Goal: Task Accomplishment & Management: Use online tool/utility

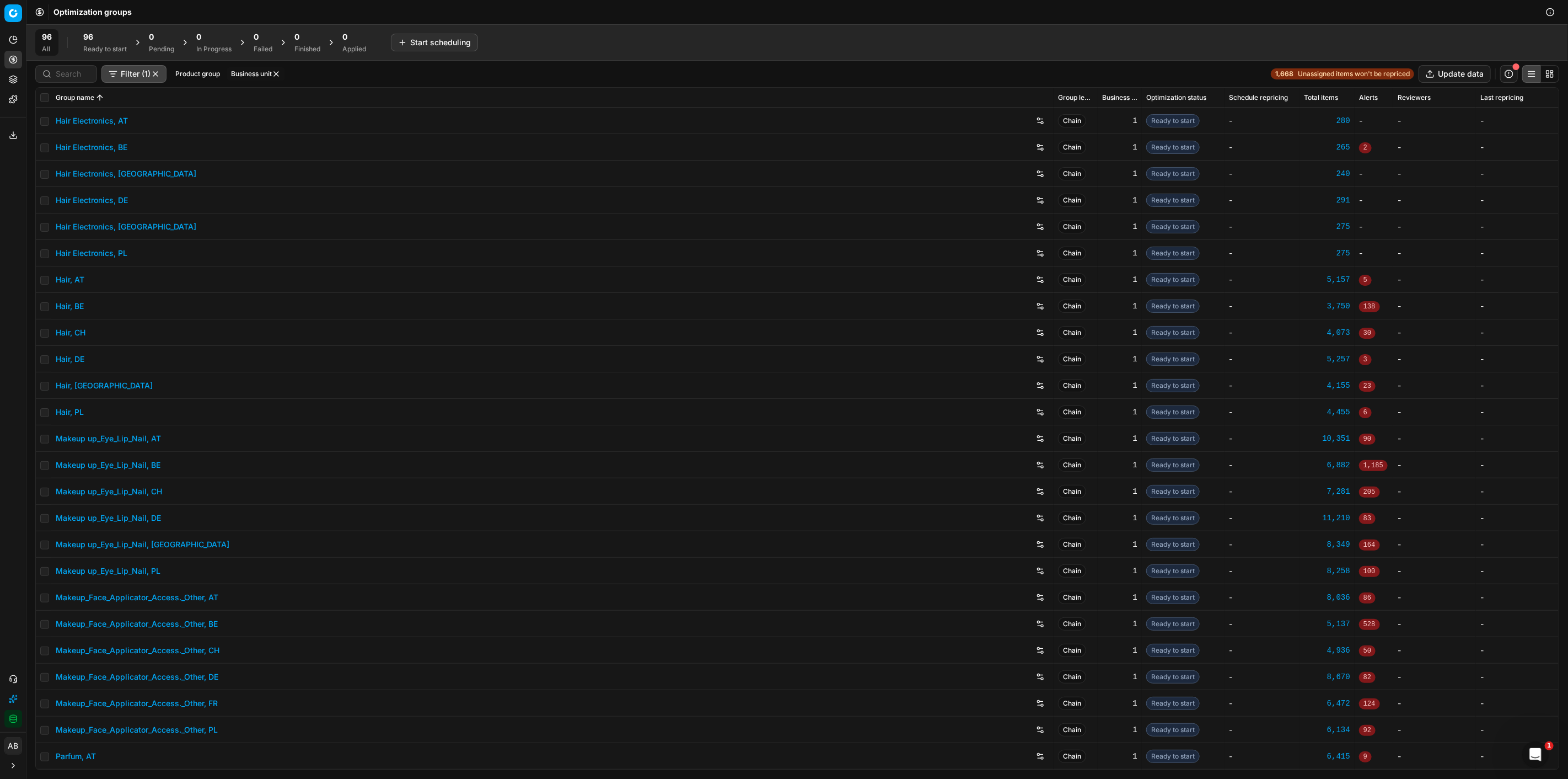
click at [122, 46] on div "Ready to start" at bounding box center [105, 49] width 44 height 9
click at [166, 41] on button "Start All" at bounding box center [152, 43] width 43 height 18
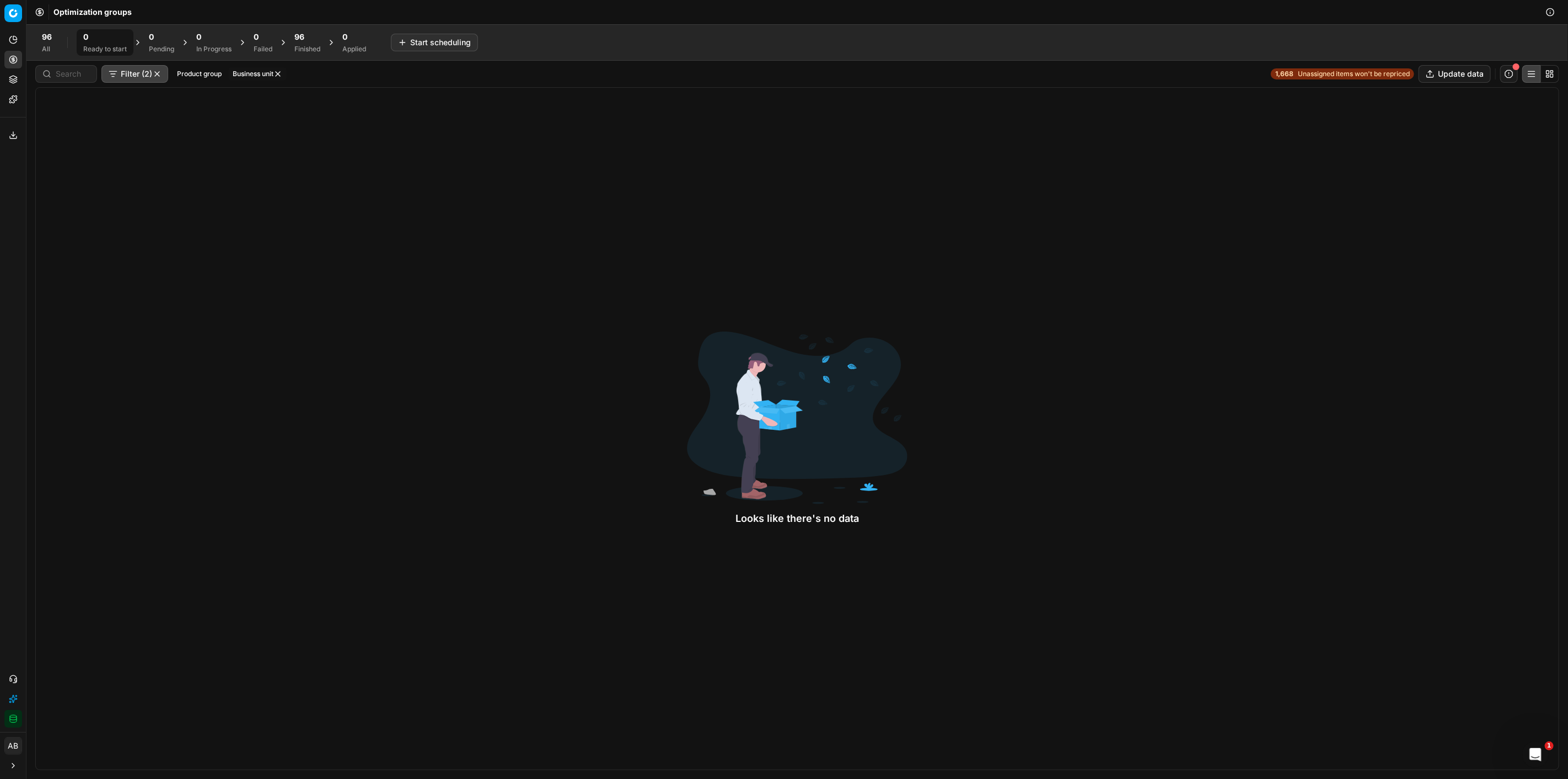
click at [312, 37] on div "96" at bounding box center [307, 36] width 26 height 11
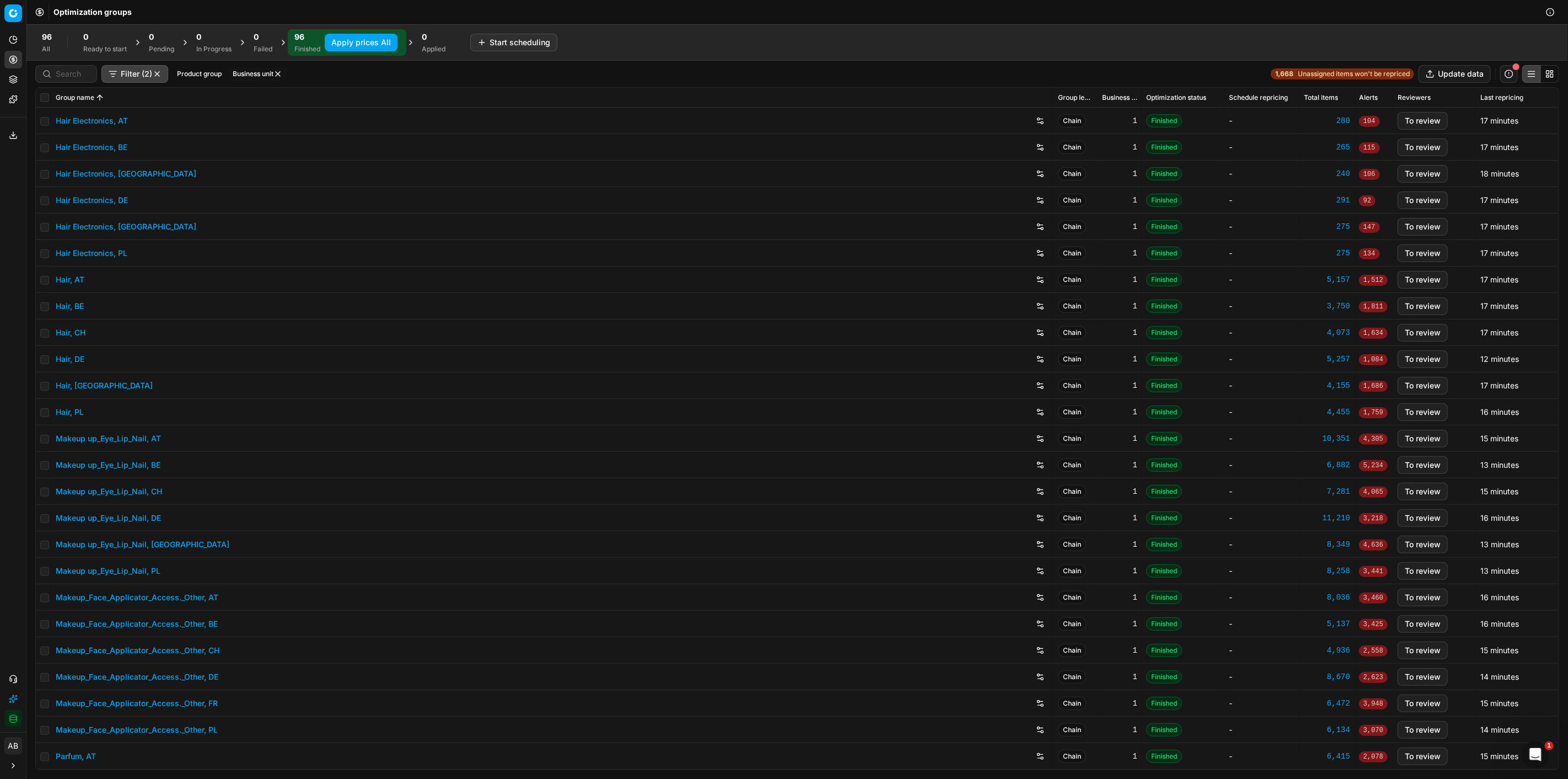
click at [361, 45] on button "Apply prices All" at bounding box center [360, 43] width 73 height 18
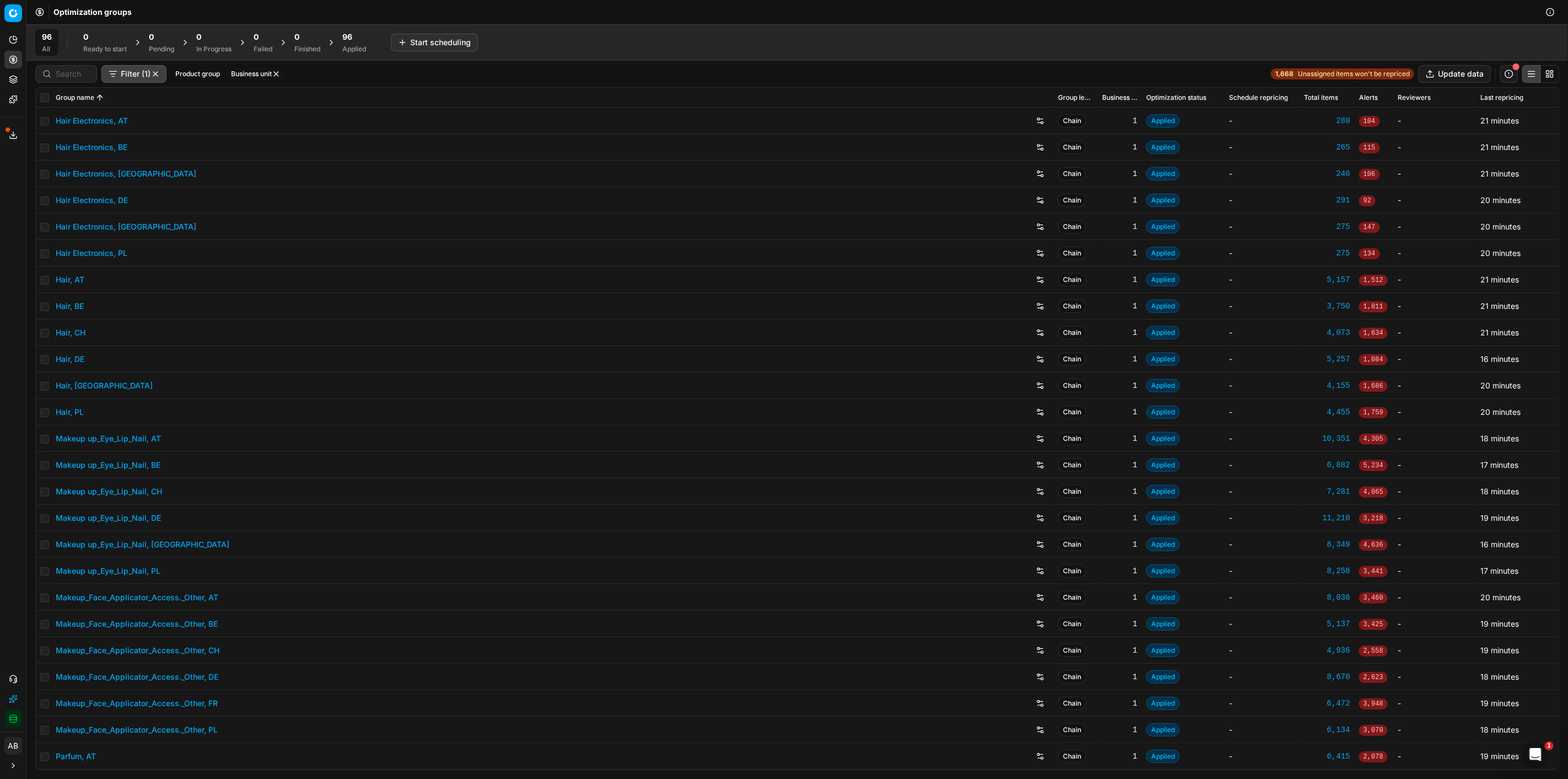
drag, startPoint x: 354, startPoint y: 40, endPoint x: 308, endPoint y: 83, distance: 63.0
click at [352, 40] on span "96" at bounding box center [347, 36] width 10 height 11
click at [260, 65] on div "Filter (2) Product group Business unit" at bounding box center [161, 74] width 252 height 18
click at [234, 80] on button "Business unit" at bounding box center [258, 73] width 59 height 13
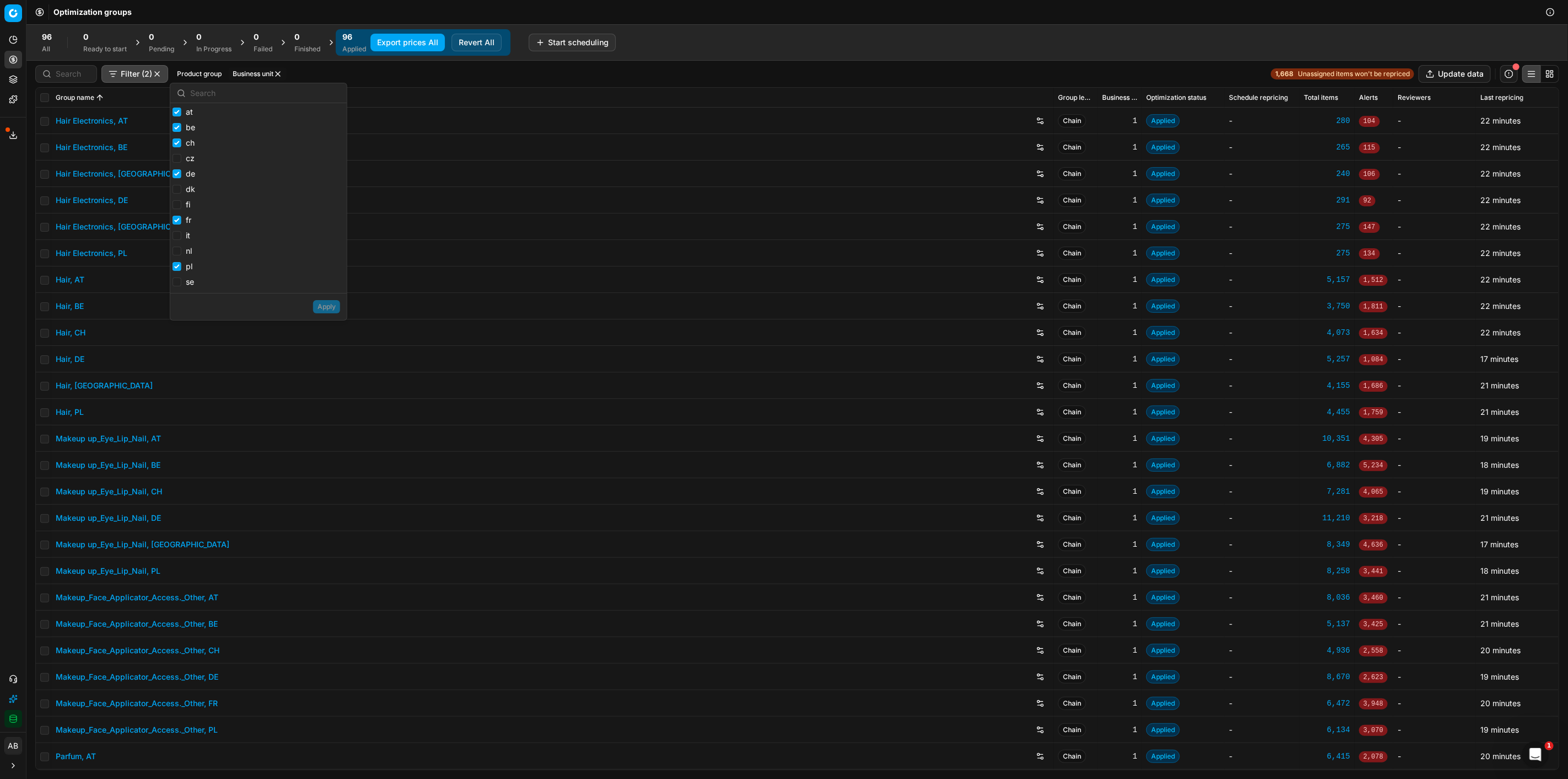
drag, startPoint x: 151, startPoint y: 75, endPoint x: 157, endPoint y: 73, distance: 6.3
click at [151, 75] on button "Filter (2)" at bounding box center [135, 74] width 67 height 18
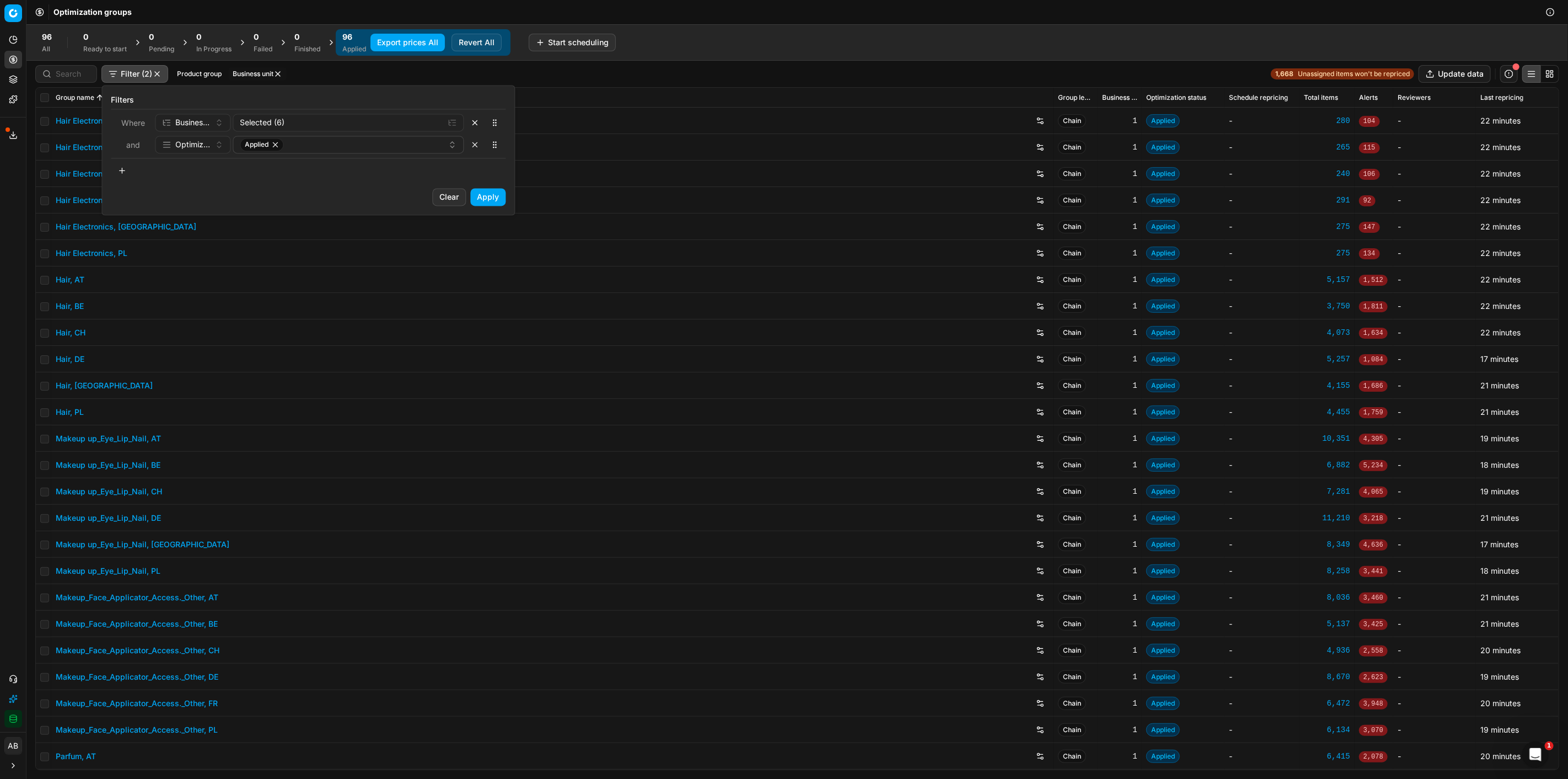
click at [158, 73] on html "Pricing platform Analytics Pricing Product portfolio Templates Export service 2…" at bounding box center [784, 390] width 1568 height 779
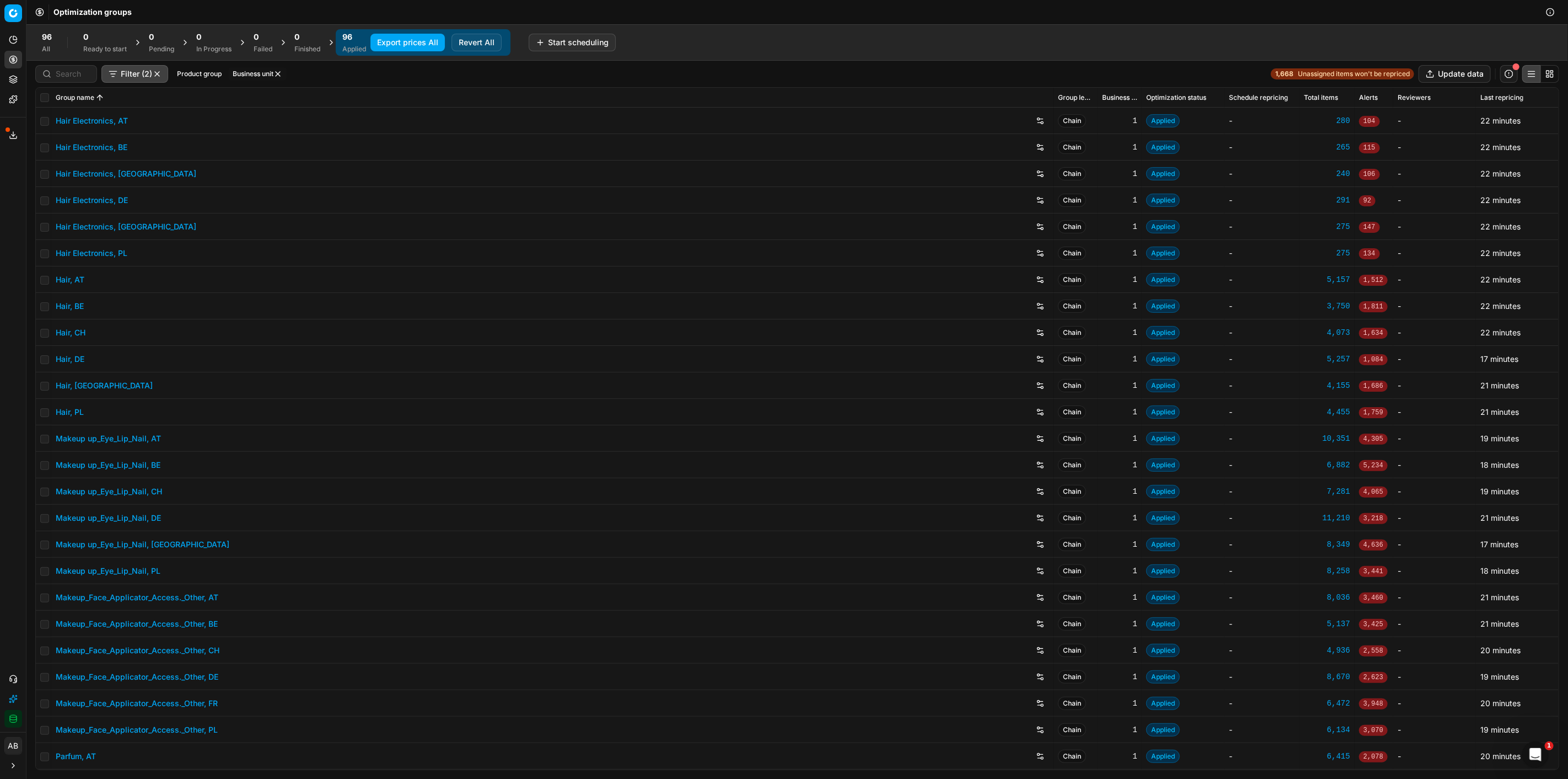
click at [157, 74] on button "button" at bounding box center [157, 74] width 9 height 9
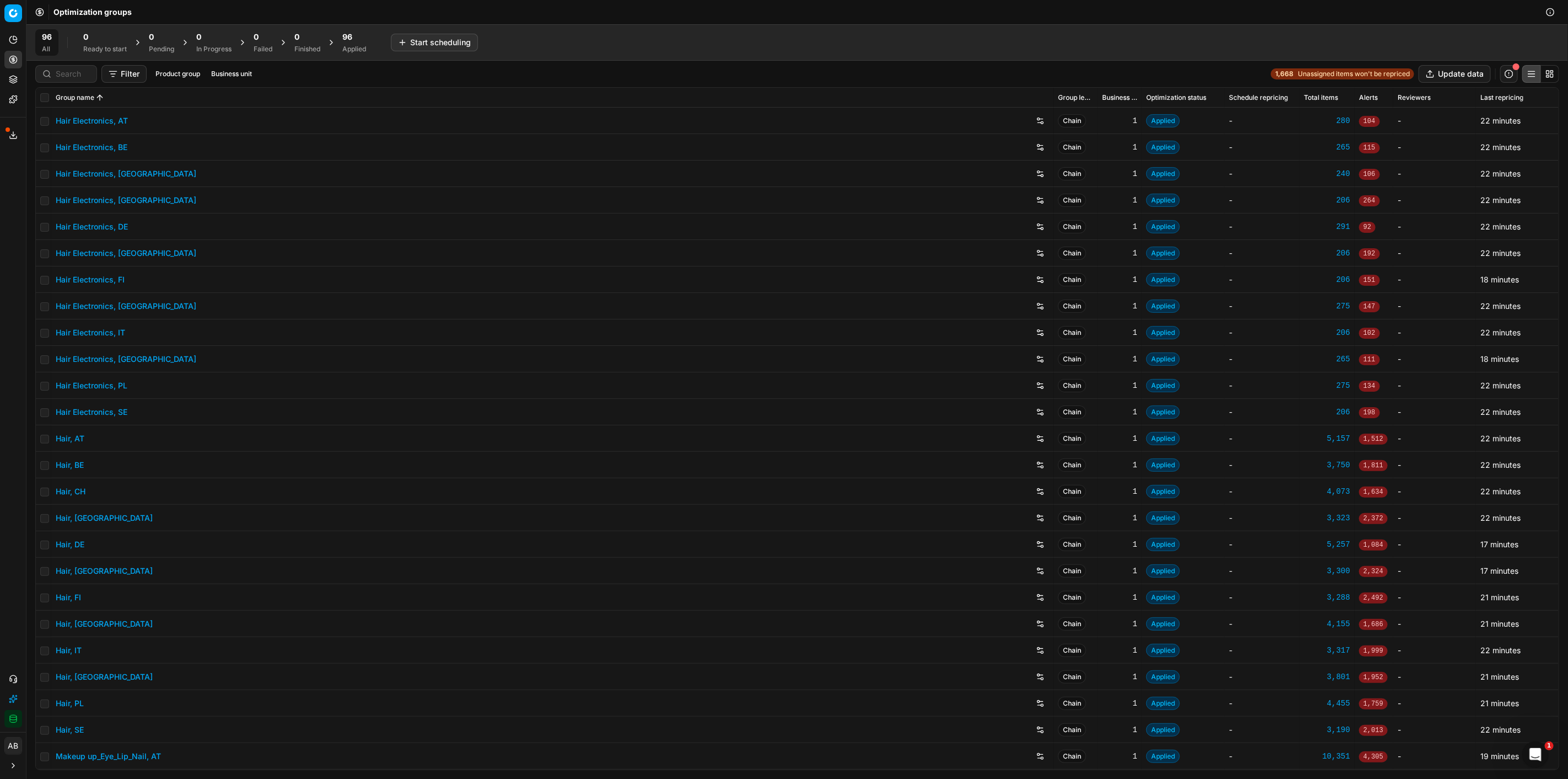
click at [224, 74] on button "Business unit" at bounding box center [232, 73] width 50 height 13
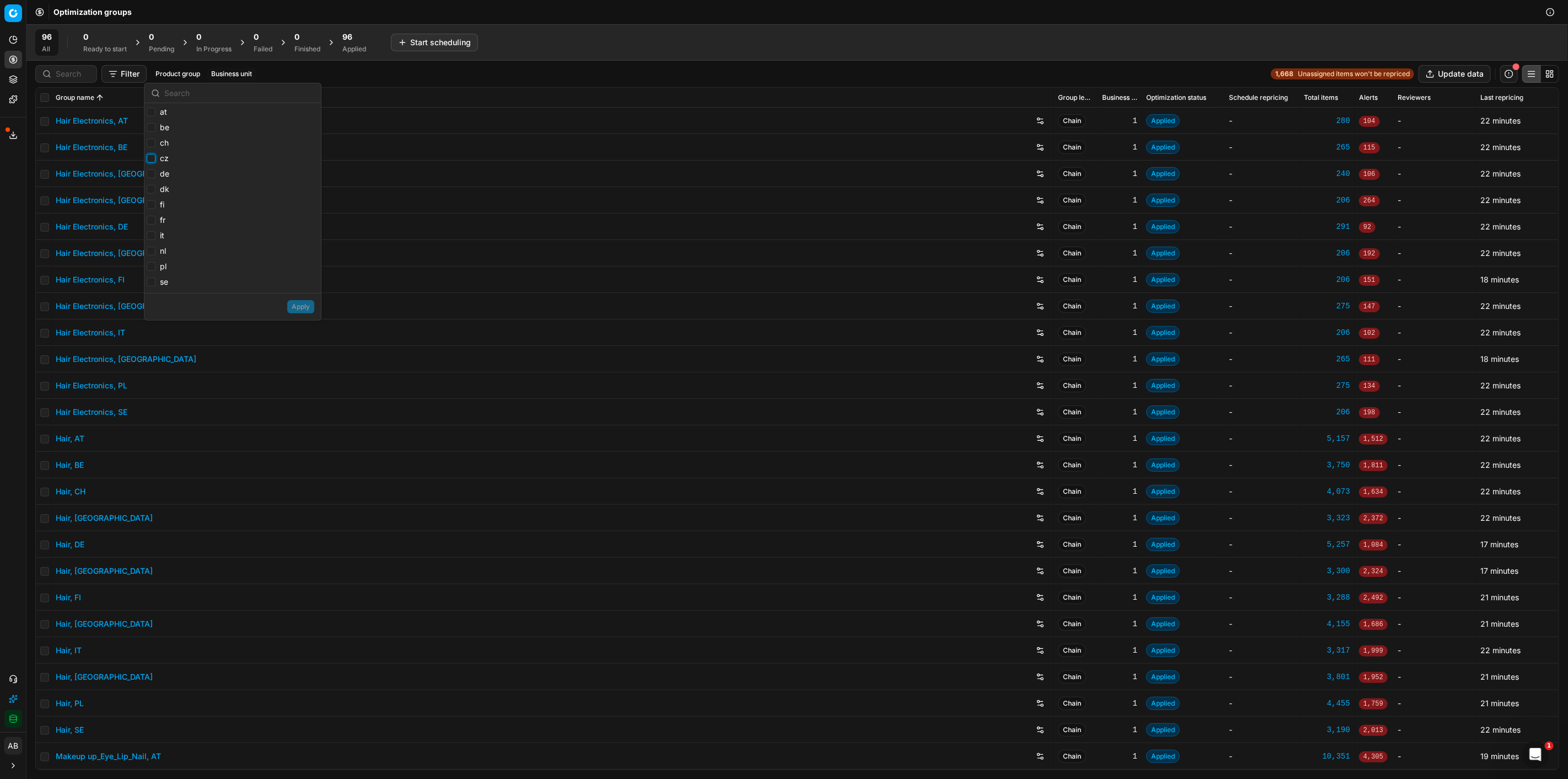
click at [151, 161] on input "cz" at bounding box center [151, 158] width 9 height 9
checkbox input "true"
click at [148, 190] on input "dk" at bounding box center [151, 189] width 9 height 9
checkbox input "true"
click at [151, 207] on input "fi" at bounding box center [151, 205] width 9 height 9
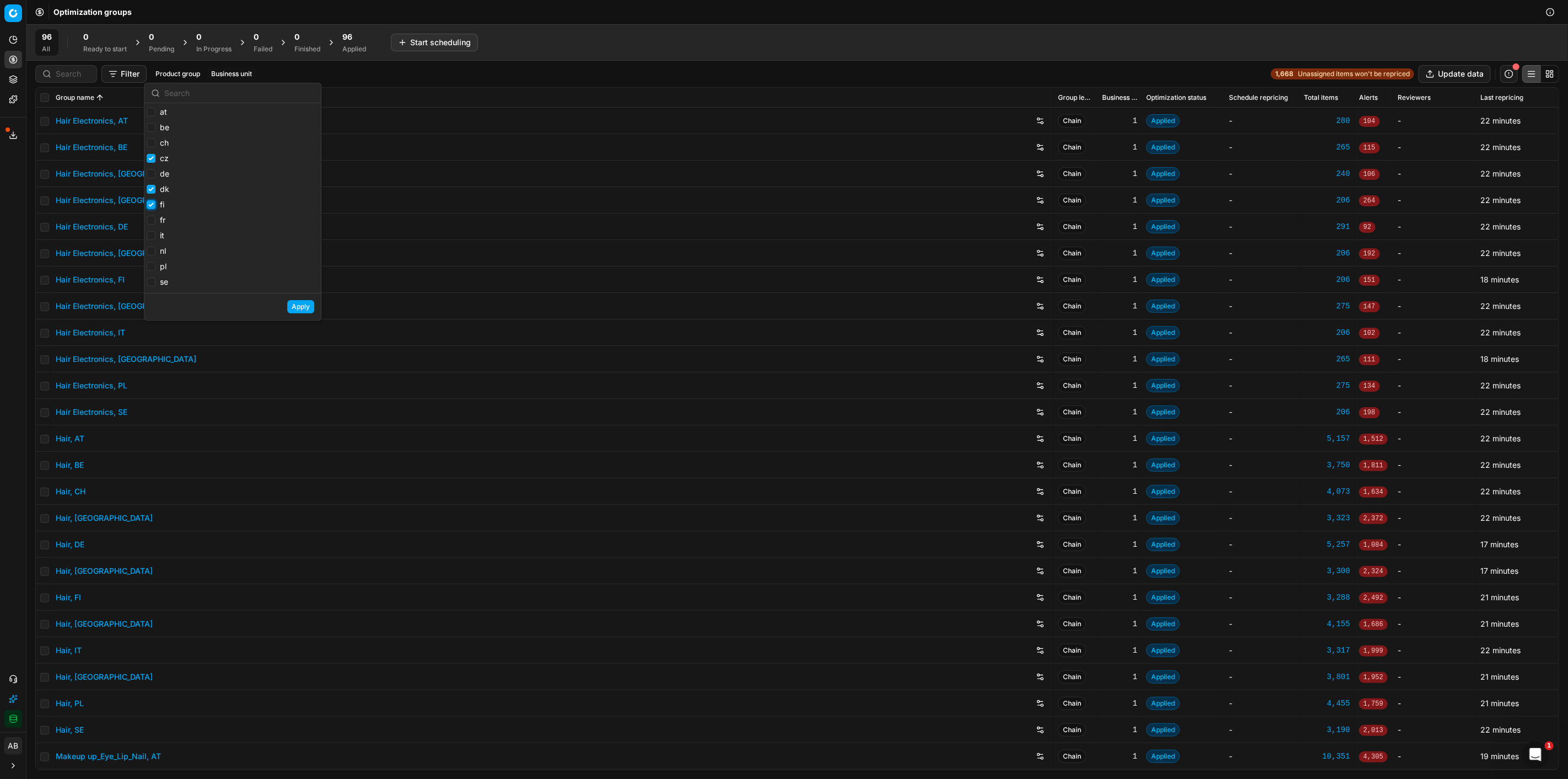
checkbox input "true"
click at [152, 236] on input "it" at bounding box center [151, 236] width 9 height 9
checkbox input "true"
drag, startPoint x: 152, startPoint y: 249, endPoint x: 151, endPoint y: 260, distance: 11.0
click at [152, 251] on input "nl" at bounding box center [151, 251] width 9 height 9
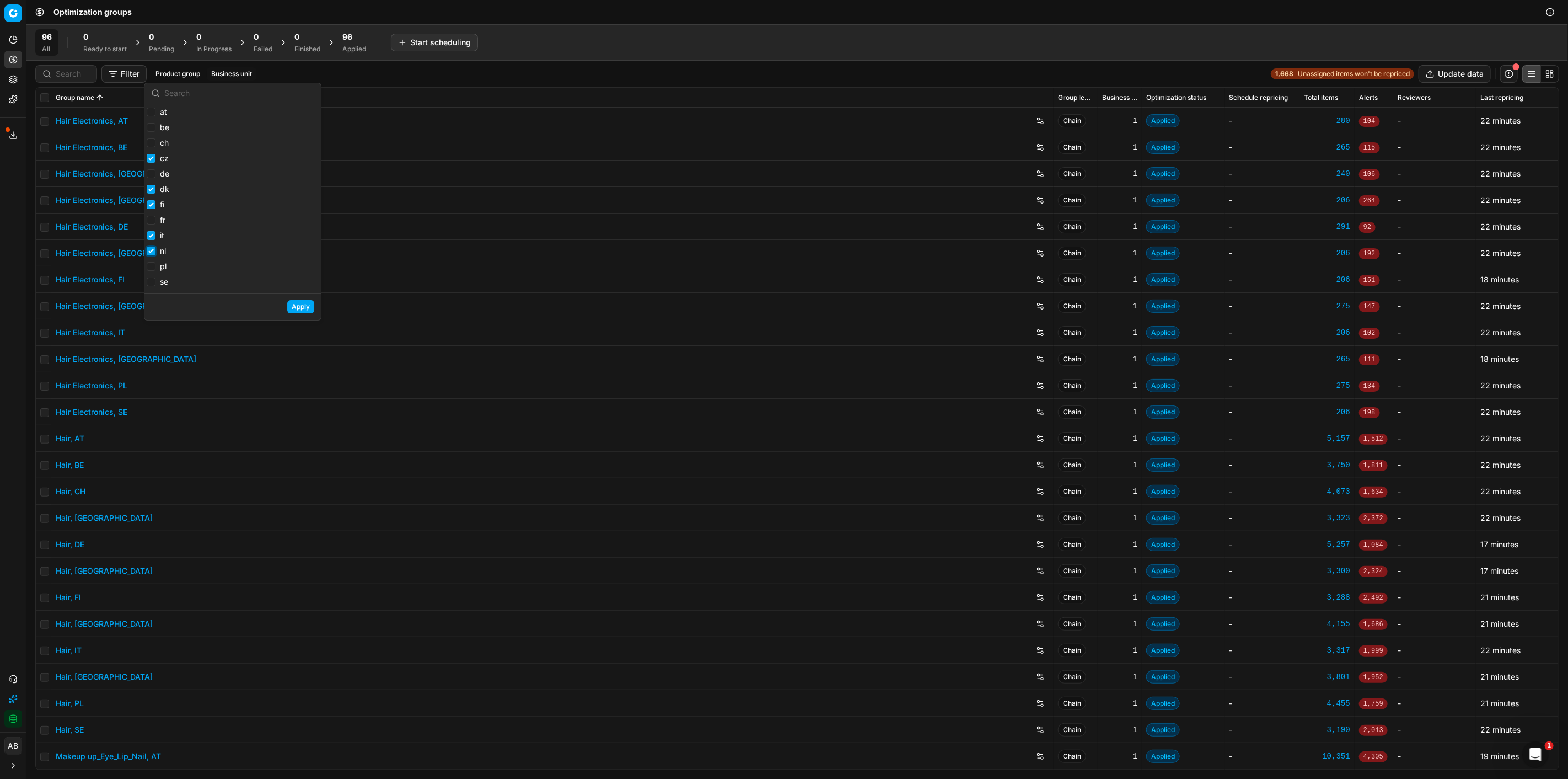
checkbox input "true"
click at [148, 285] on input "se" at bounding box center [151, 282] width 9 height 9
checkbox input "true"
drag, startPoint x: 306, startPoint y: 308, endPoint x: 281, endPoint y: 297, distance: 27.3
click at [306, 308] on button "Apply" at bounding box center [300, 307] width 27 height 13
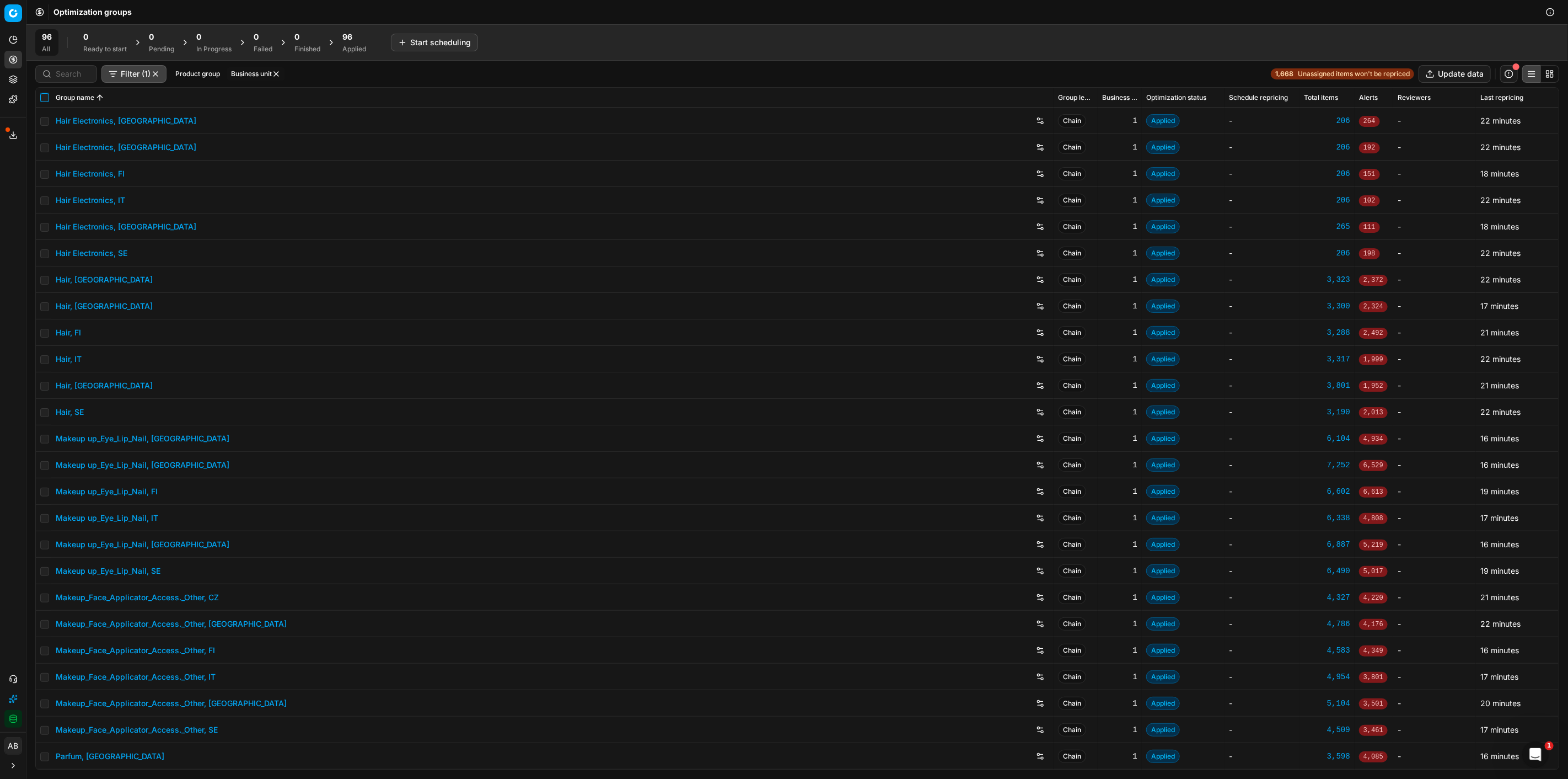
click at [47, 97] on input "checkbox" at bounding box center [44, 97] width 9 height 9
checkbox input "true"
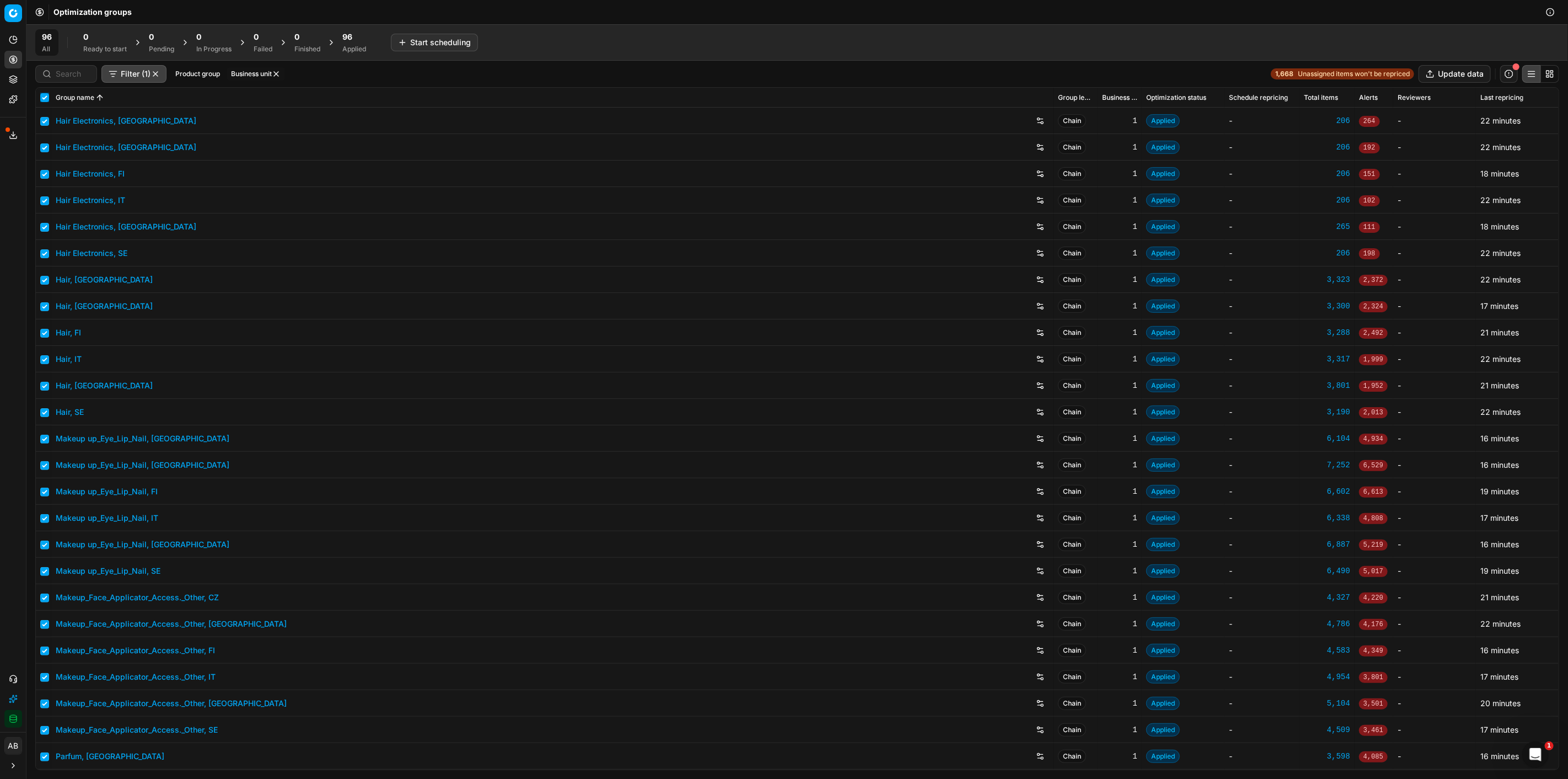
checkbox input "true"
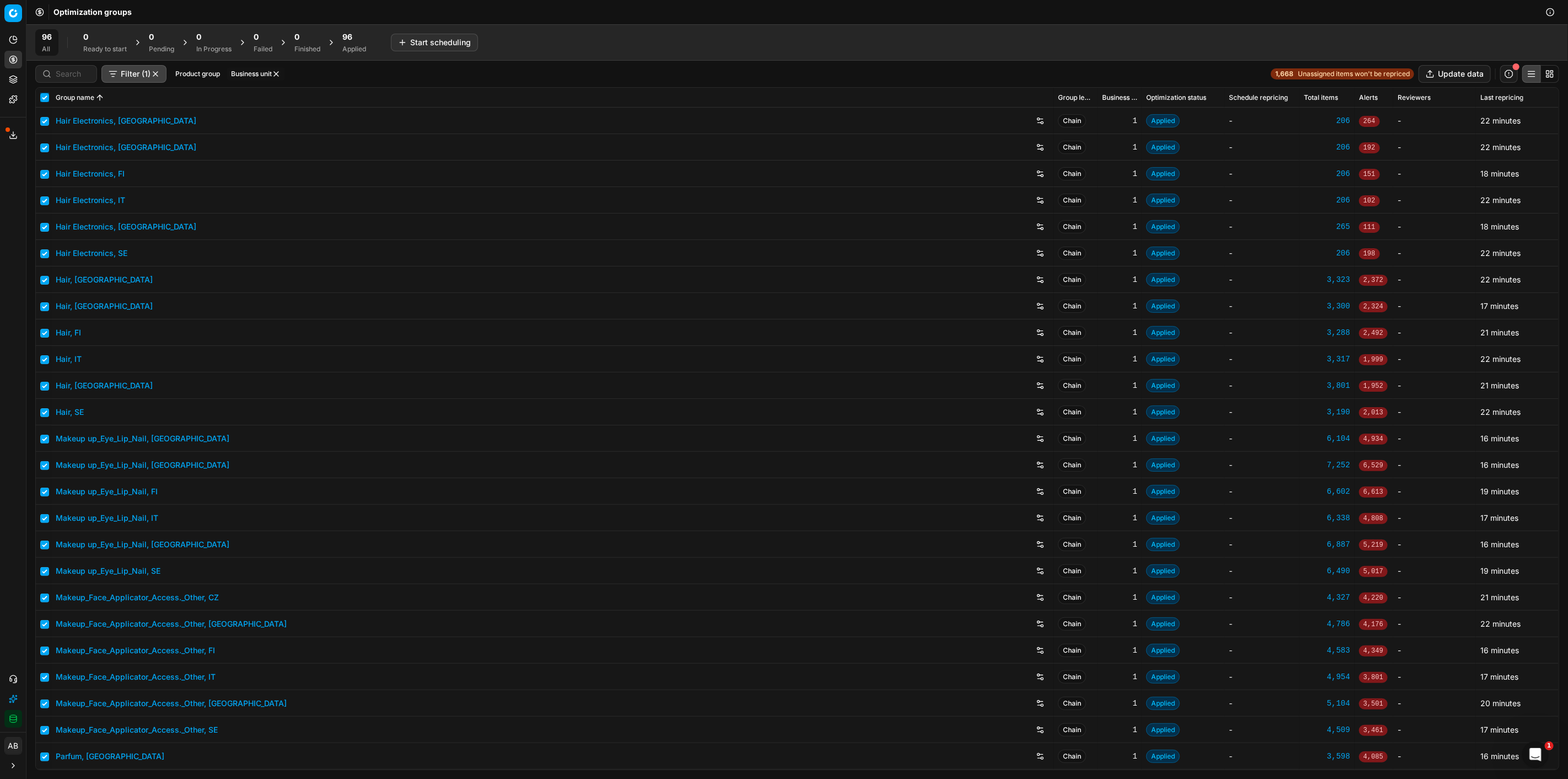
checkbox input "true"
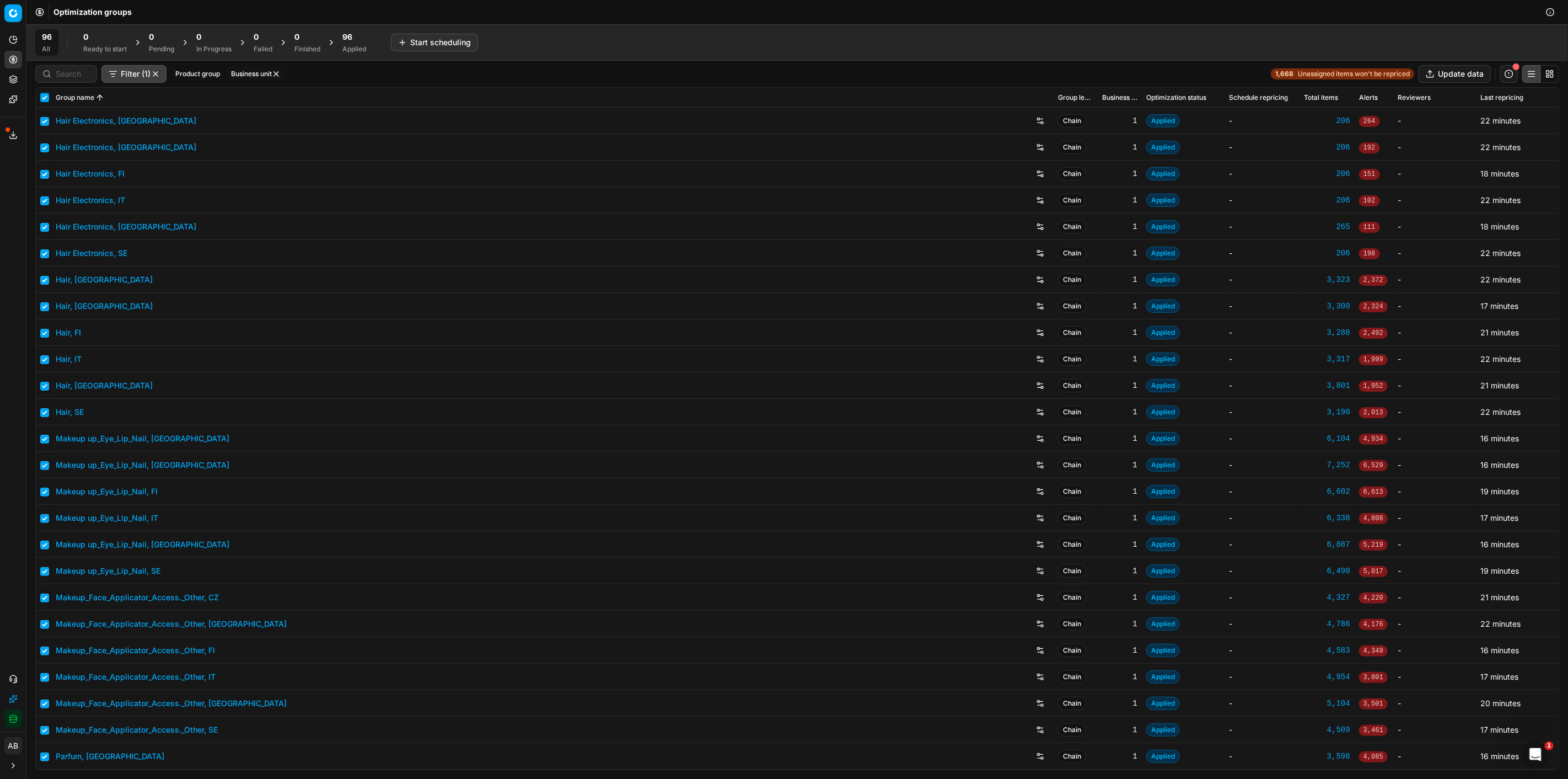
checkbox input "true"
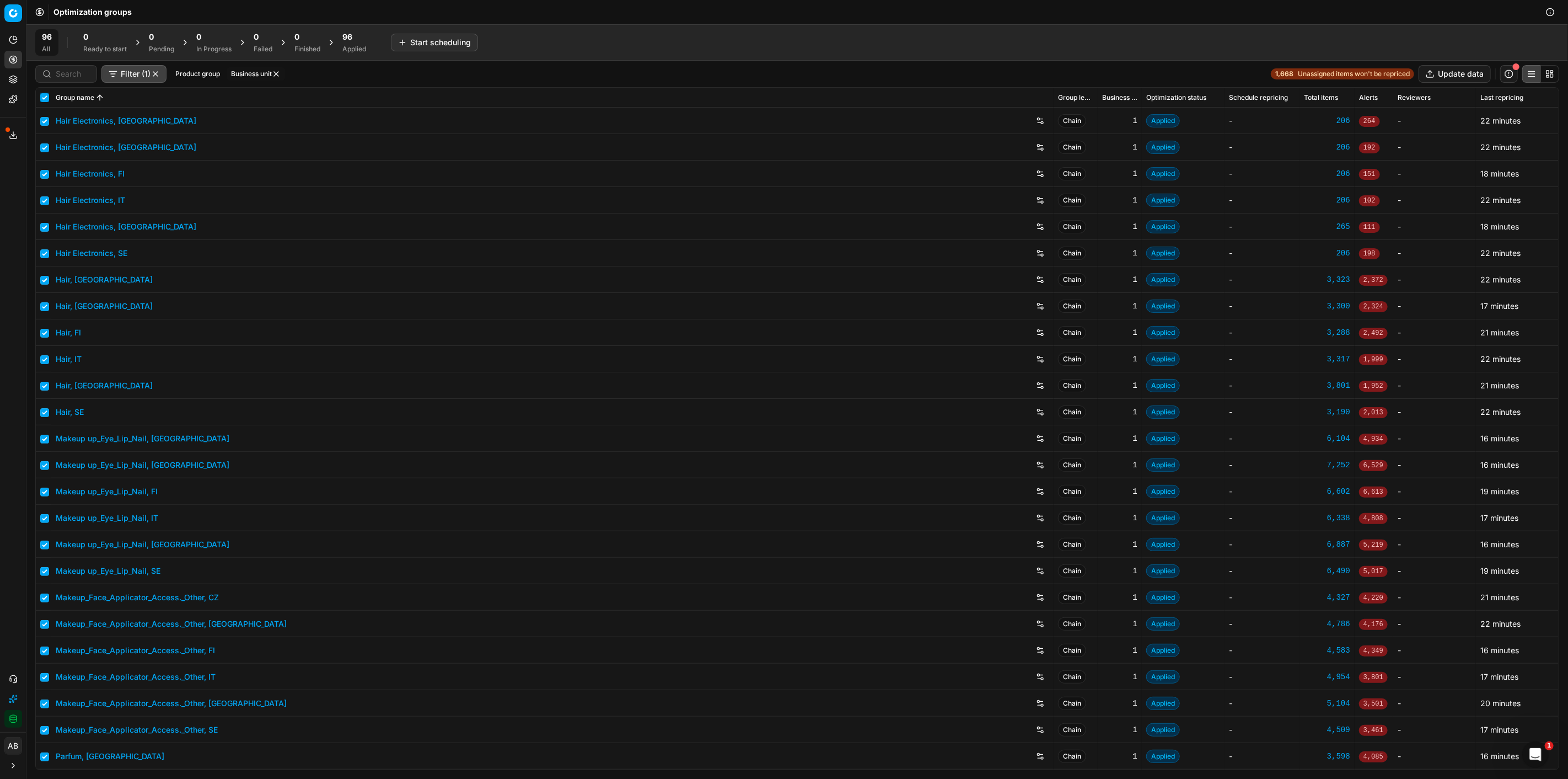
checkbox input "true"
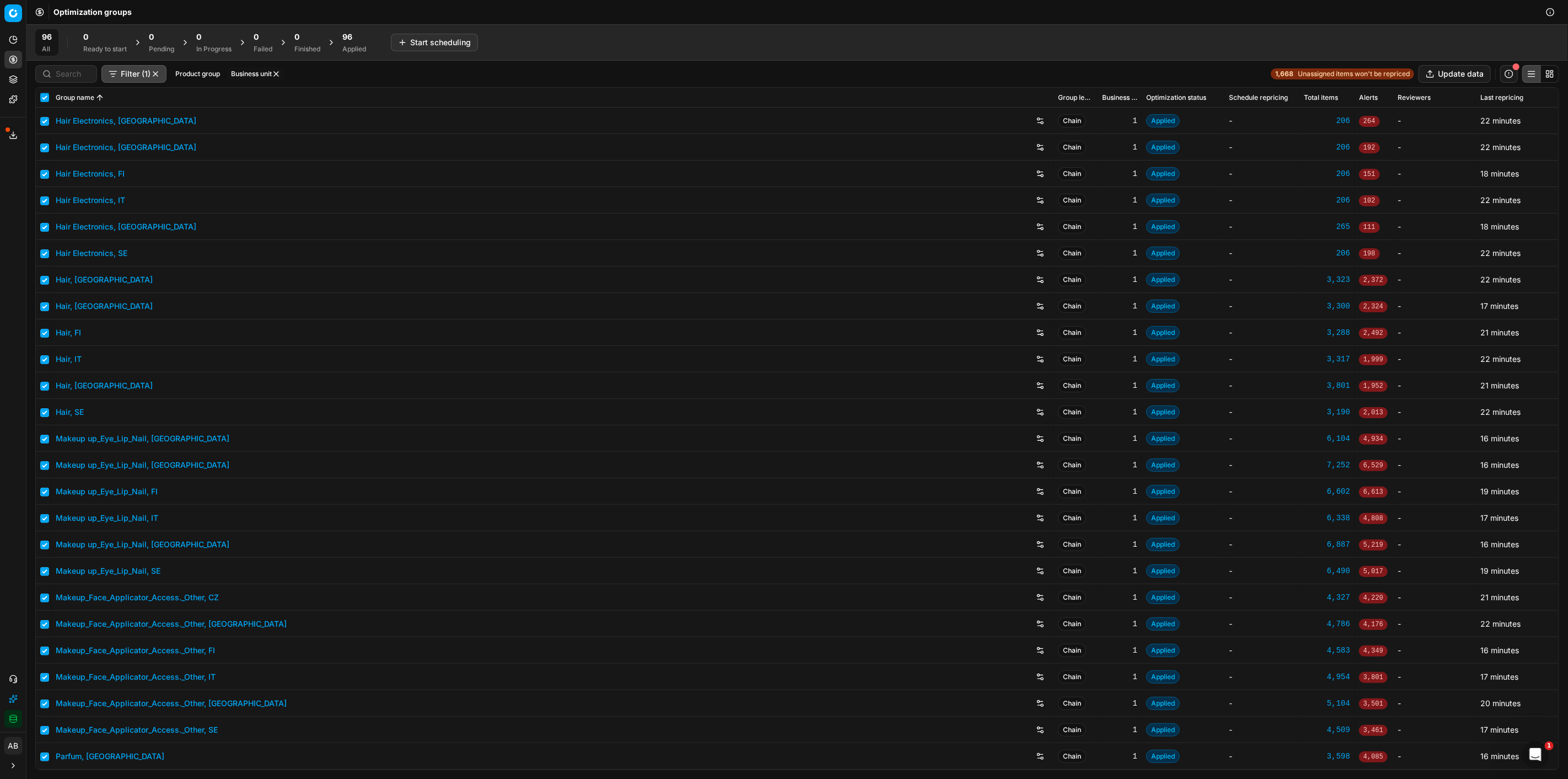
checkbox input "true"
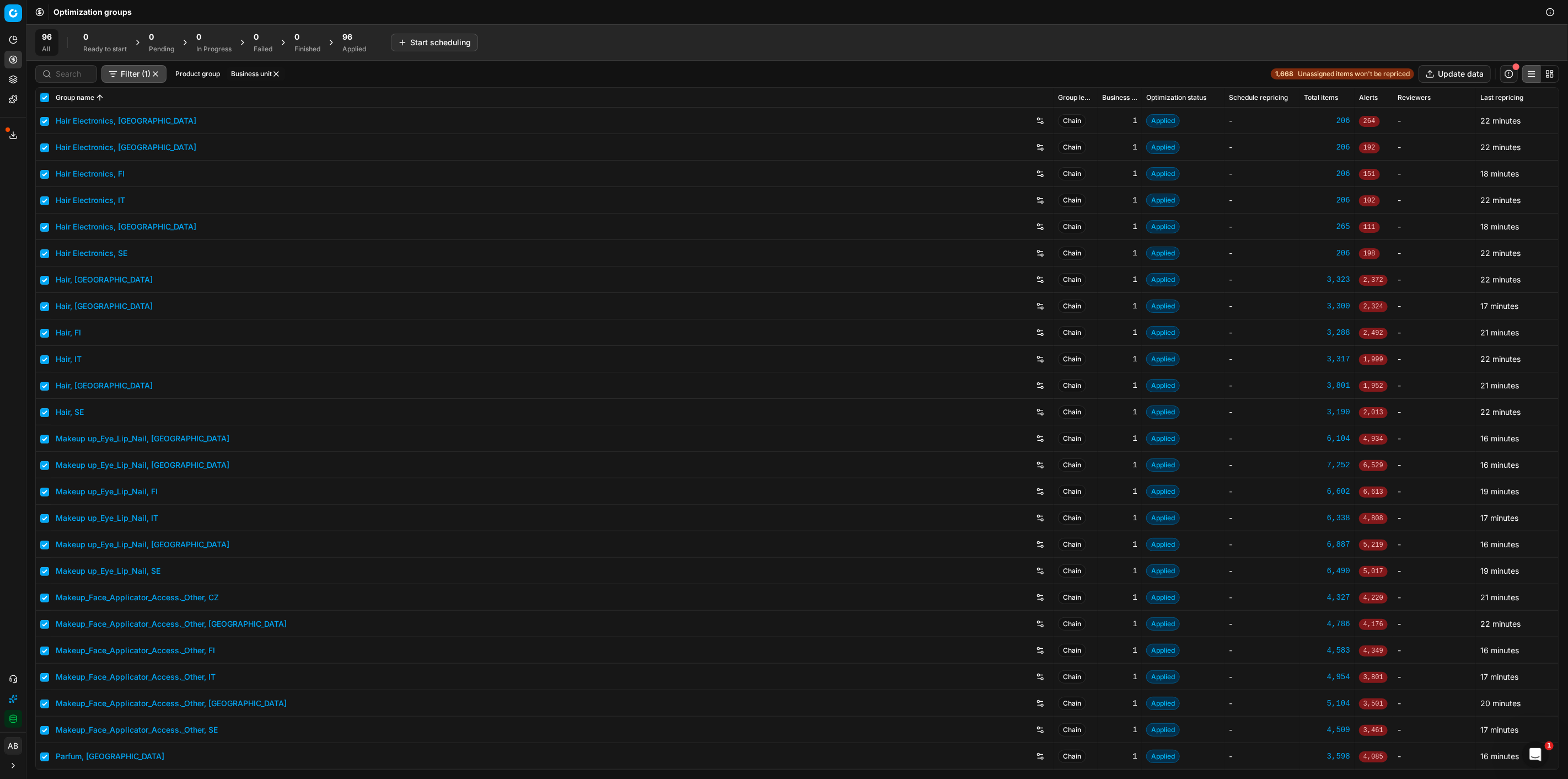
checkbox input "true"
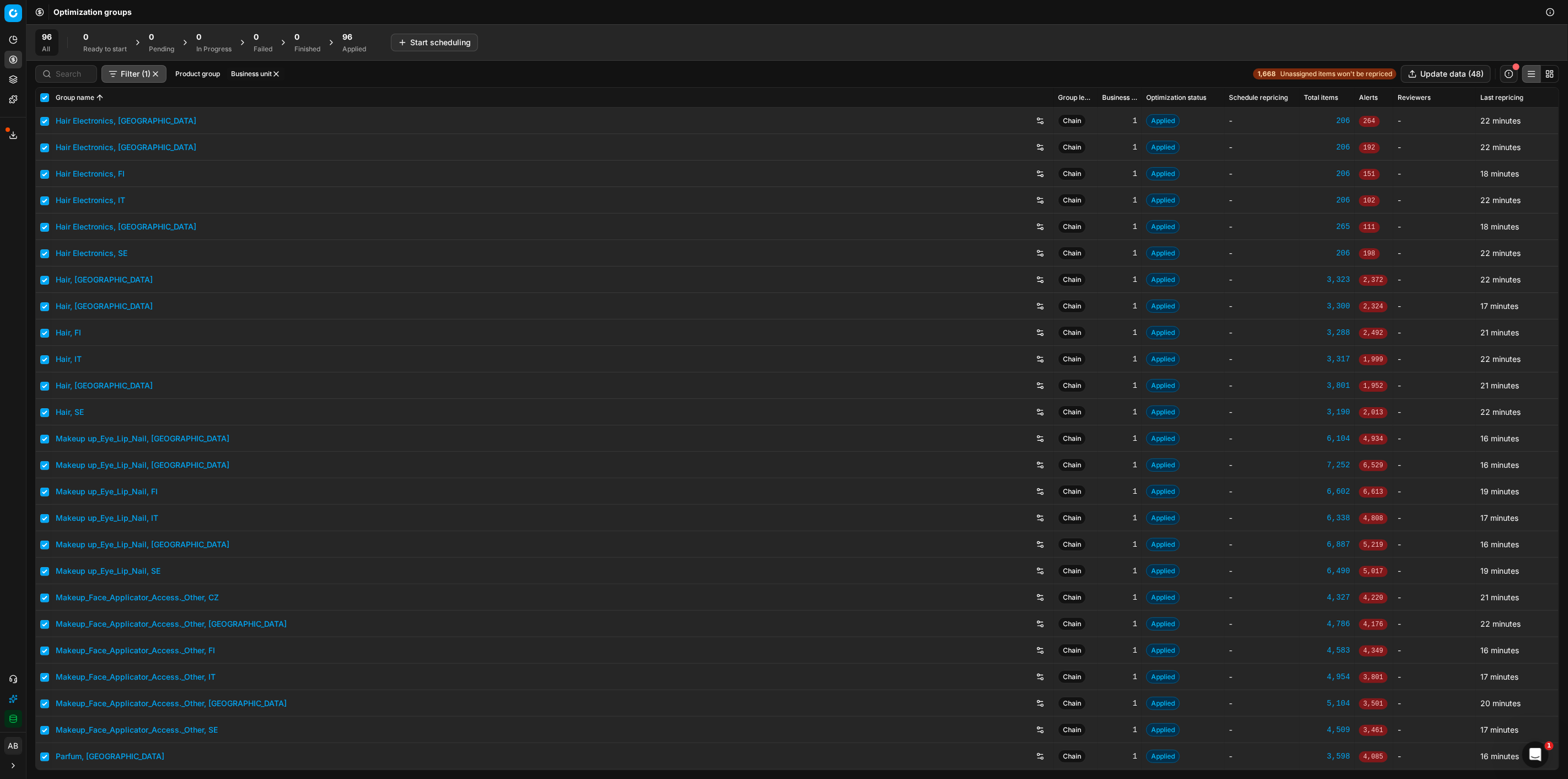
click at [366, 39] on div "96" at bounding box center [354, 36] width 24 height 11
click at [414, 40] on button "Export prices (48)" at bounding box center [410, 43] width 80 height 18
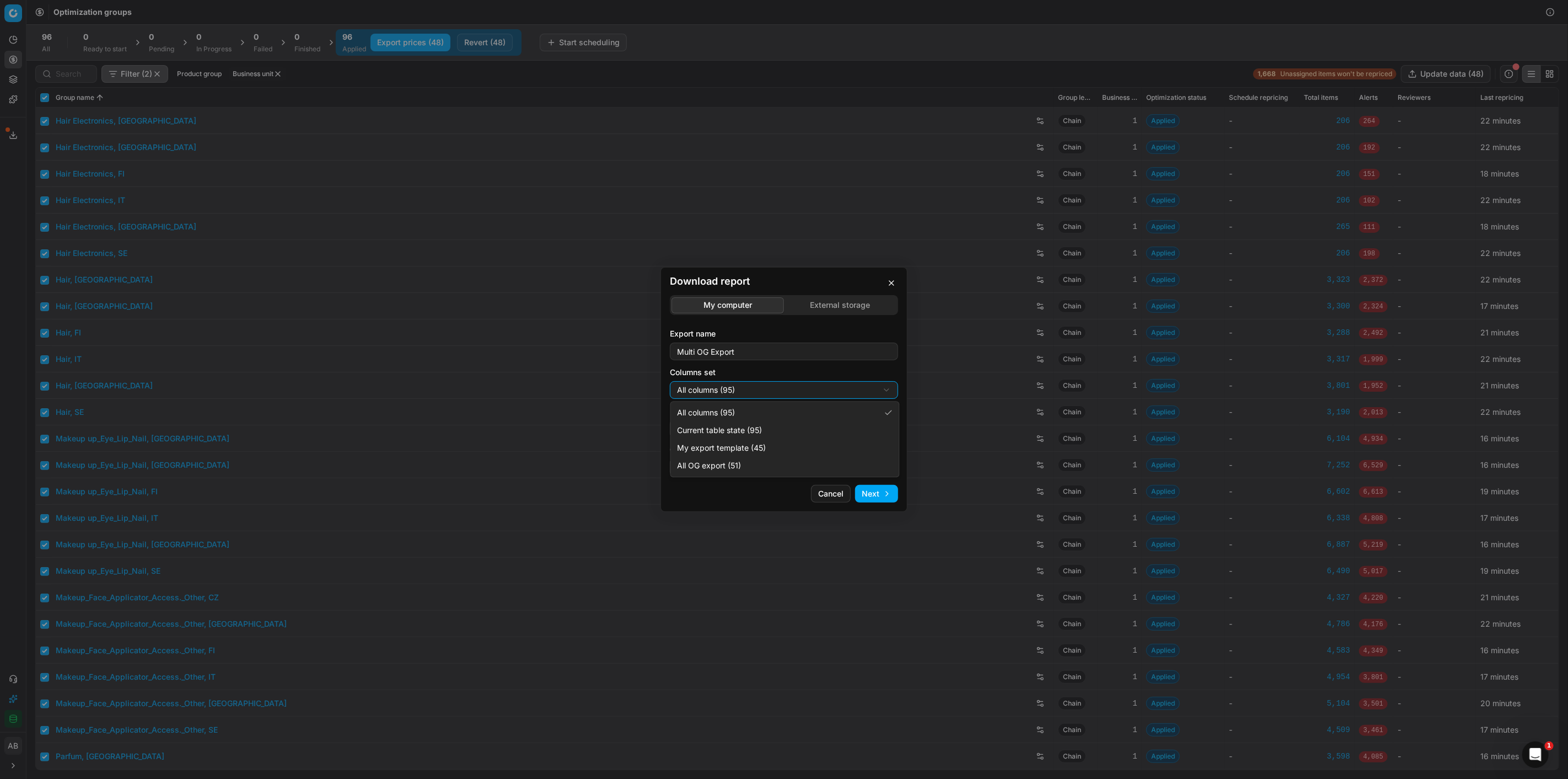
click at [759, 385] on div "Download report My computer External storage Export name Multi OG Export Column…" at bounding box center [784, 390] width 1568 height 779
select select "custom"
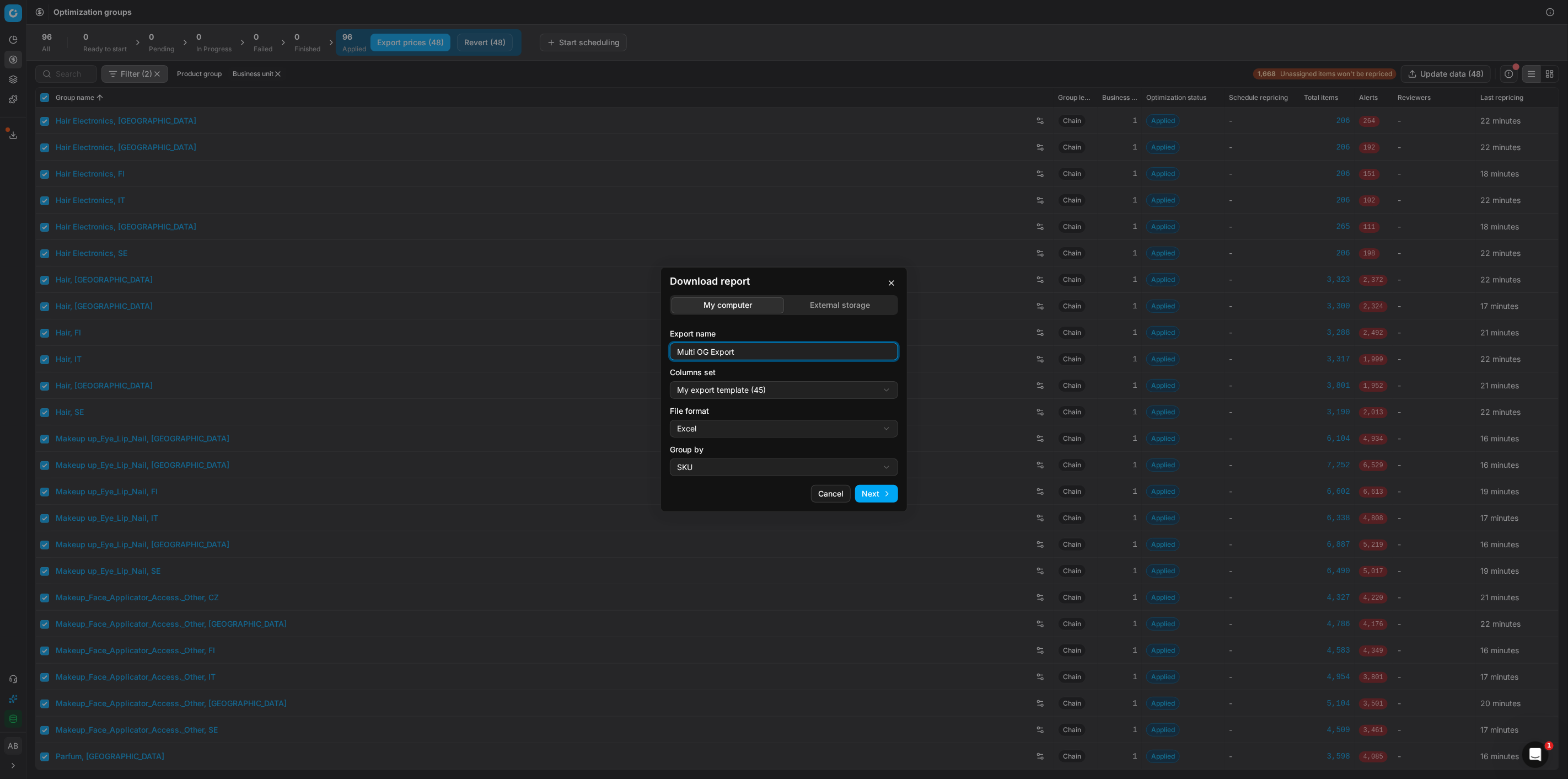
click at [749, 351] on input "Multi OG Export" at bounding box center [784, 352] width 219 height 17
type input "Multi OG Export_new"
click at [758, 433] on div "Download report My computer External storage Export name Multi OG Export_new Co…" at bounding box center [784, 390] width 1568 height 779
select select "csv"
click at [883, 489] on button "Next" at bounding box center [876, 494] width 43 height 18
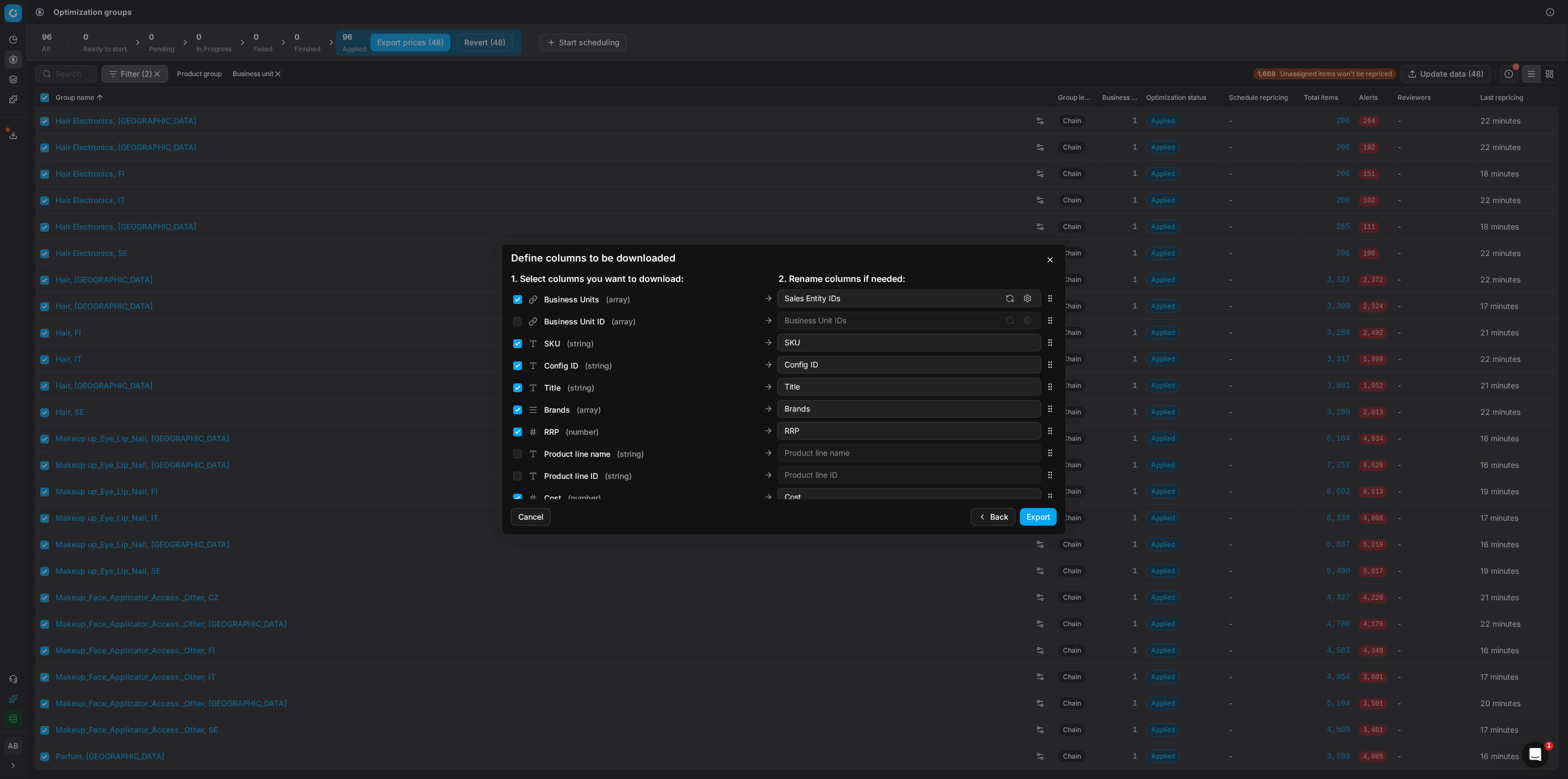
click at [1048, 515] on button "Export" at bounding box center [1038, 517] width 37 height 18
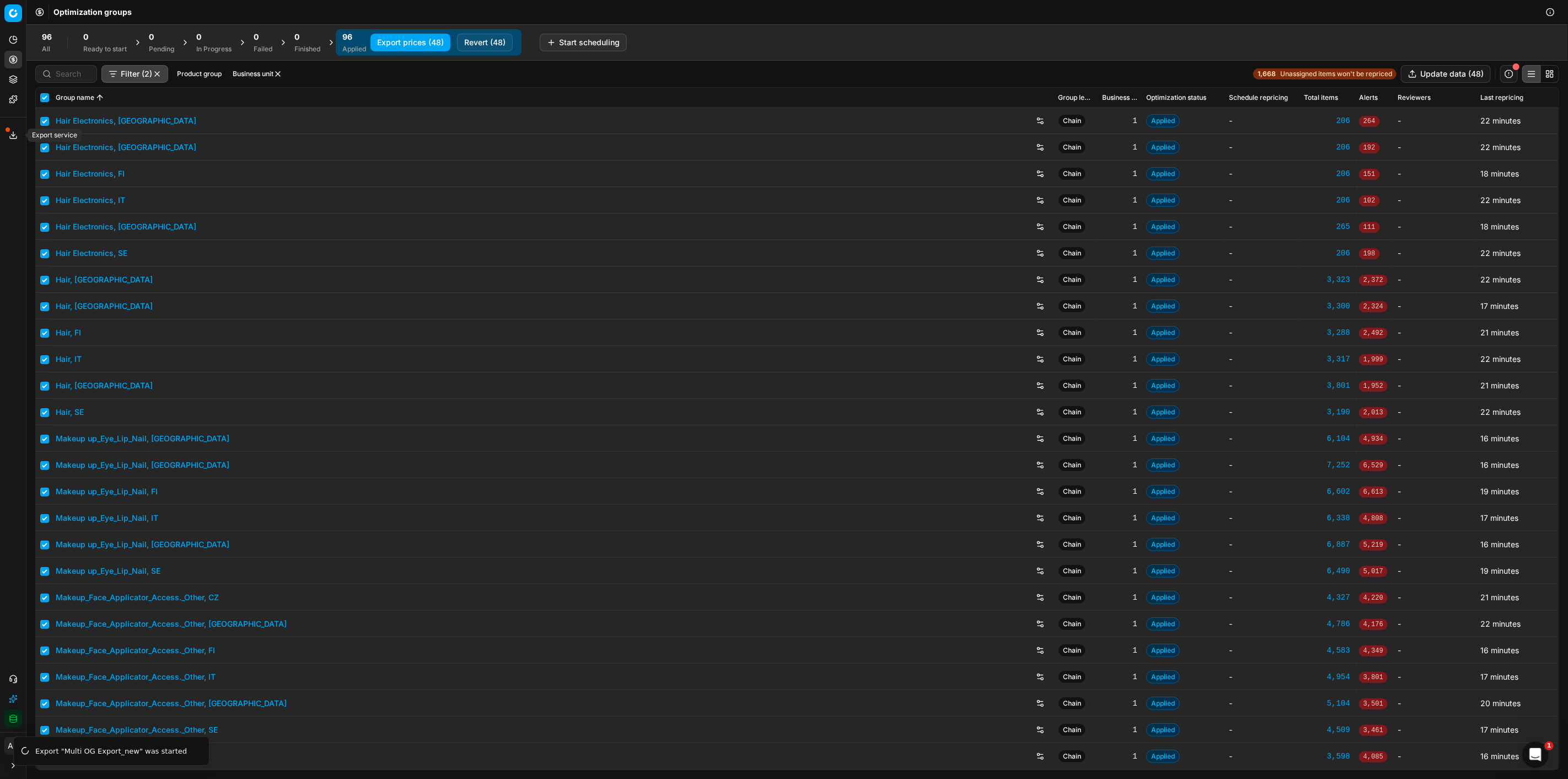
click at [9, 131] on icon at bounding box center [13, 135] width 9 height 9
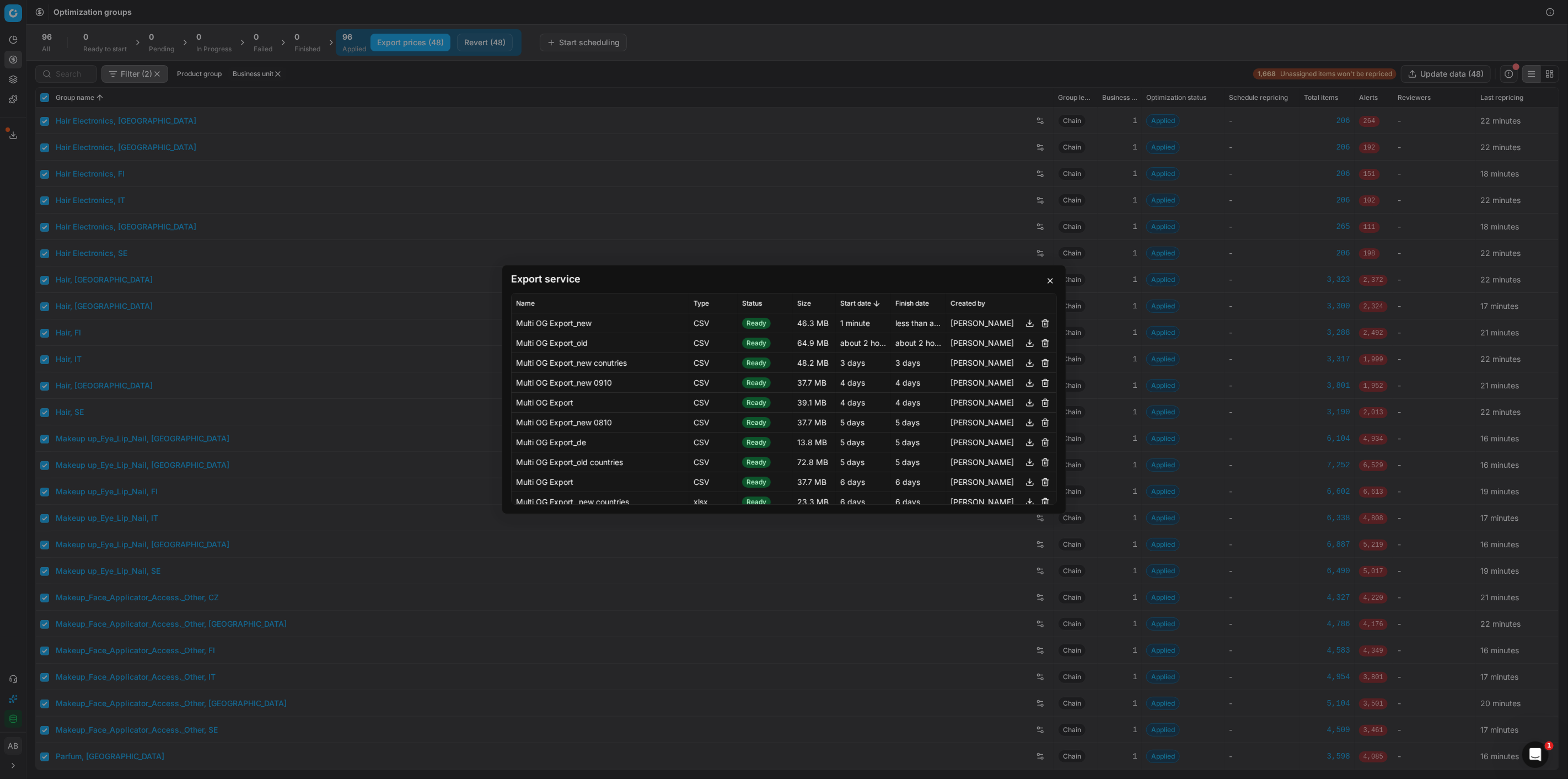
drag, startPoint x: 1019, startPoint y: 324, endPoint x: 942, endPoint y: 396, distance: 105.4
click at [1023, 324] on button "button" at bounding box center [1029, 323] width 13 height 13
click at [603, 643] on div "Export service Name Type Status Size Start date Finish date Created by Multi OG…" at bounding box center [784, 390] width 1568 height 779
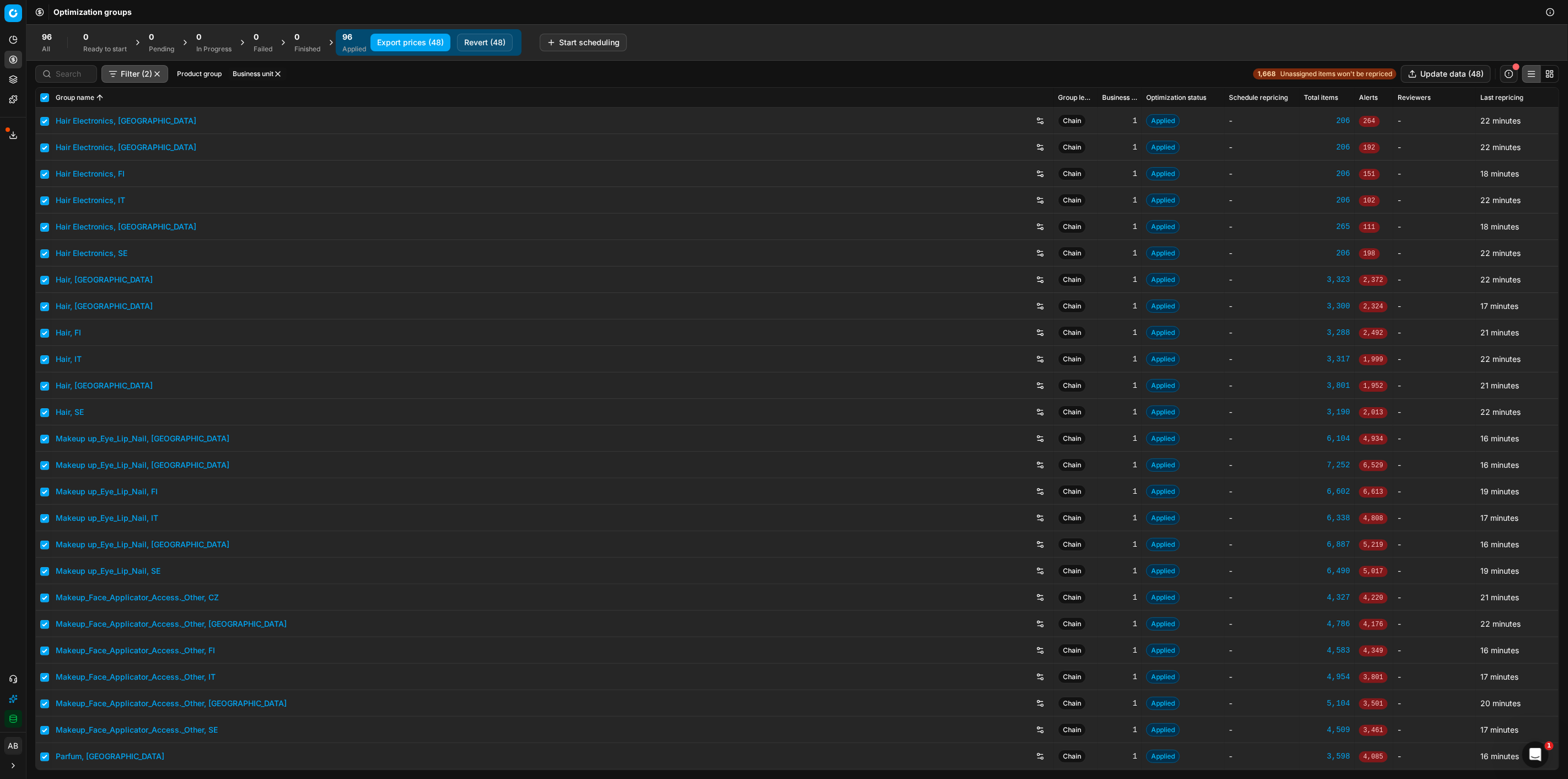
click at [941, 10] on div "Optimization groups" at bounding box center [797, 12] width 1542 height 24
